Goal: Information Seeking & Learning: Find specific fact

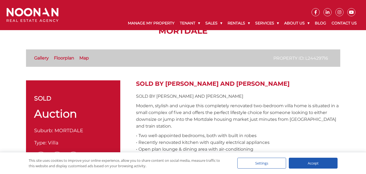
scroll to position [47, 0]
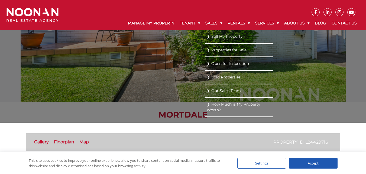
click at [214, 77] on link "Sold Properties" at bounding box center [239, 76] width 65 height 7
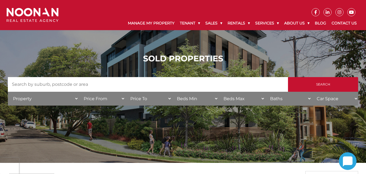
click at [104, 84] on input "Search by Address" at bounding box center [148, 84] width 280 height 15
type input "mortdale"
click at [76, 98] on select "Property House [GEOGRAPHIC_DATA] Townhouse Duplex Semi-detached Unit Terrace Ot…" at bounding box center [43, 99] width 71 height 14
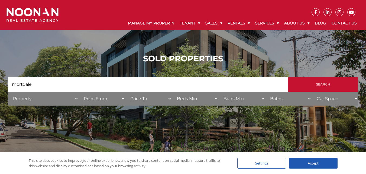
select select "Villa"
click at [8, 92] on select "Property House [GEOGRAPHIC_DATA] Townhouse Duplex Semi-detached Unit Terrace Ot…" at bounding box center [43, 99] width 71 height 14
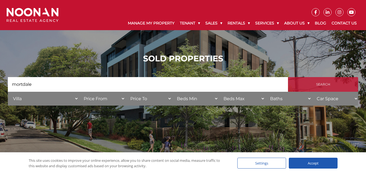
click at [317, 85] on input "Search" at bounding box center [323, 84] width 70 height 15
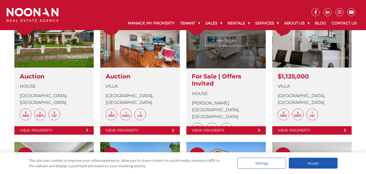
scroll to position [271, 0]
